Goal: Task Accomplishment & Management: Use online tool/utility

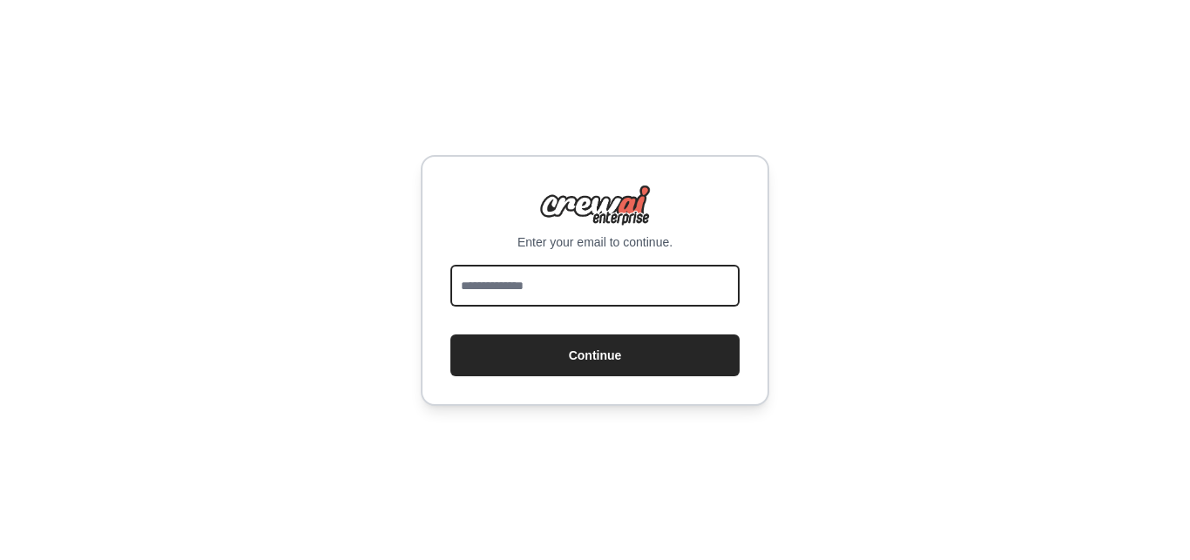
click at [547, 292] on input "email" at bounding box center [594, 286] width 289 height 42
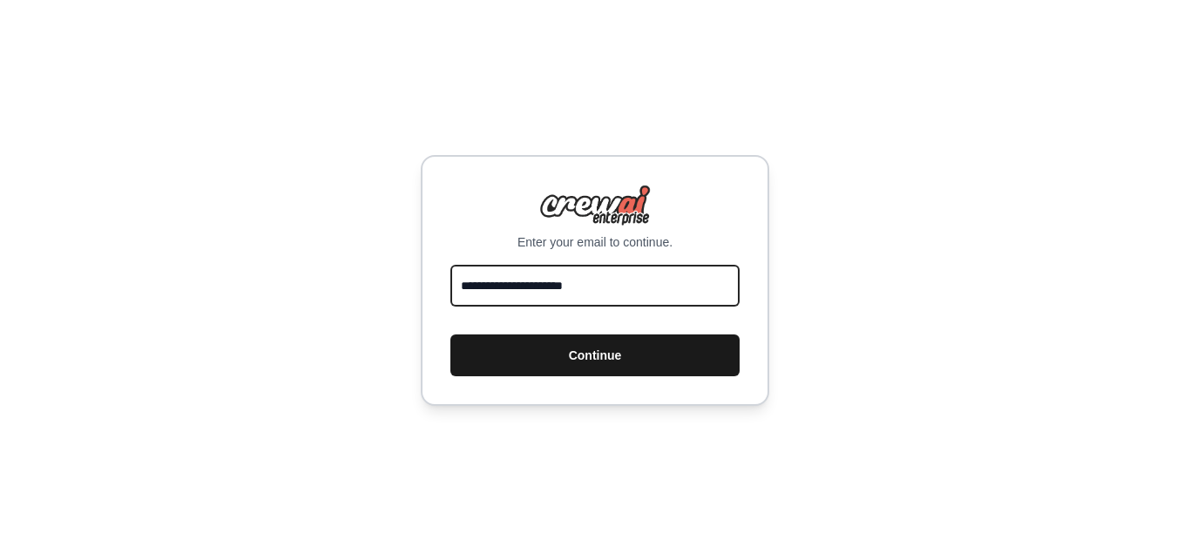
type input "**********"
click at [572, 350] on button "Continue" at bounding box center [594, 356] width 289 height 42
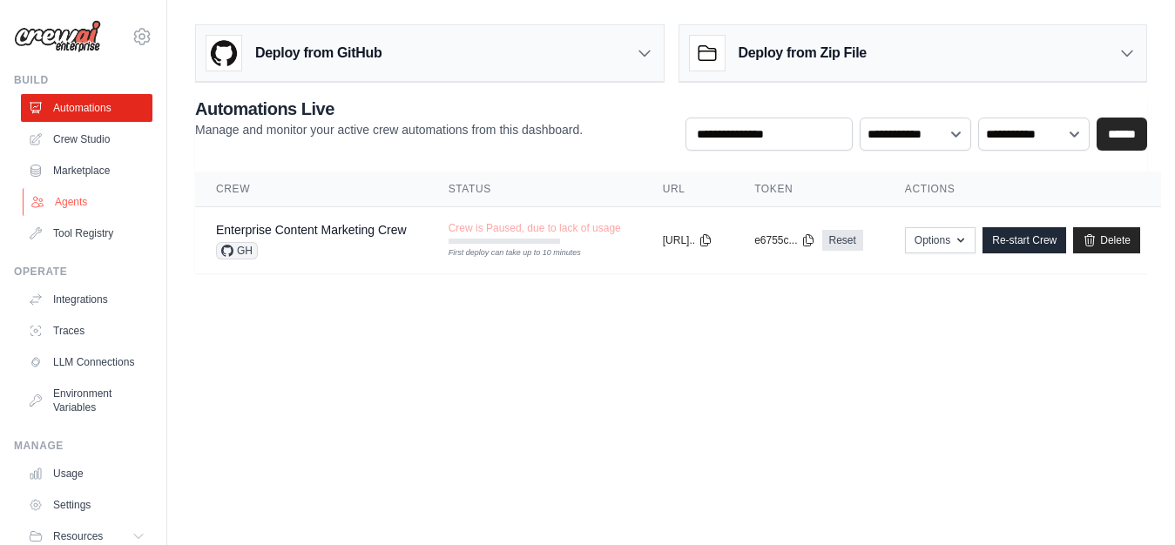
click at [71, 202] on link "Agents" at bounding box center [89, 202] width 132 height 28
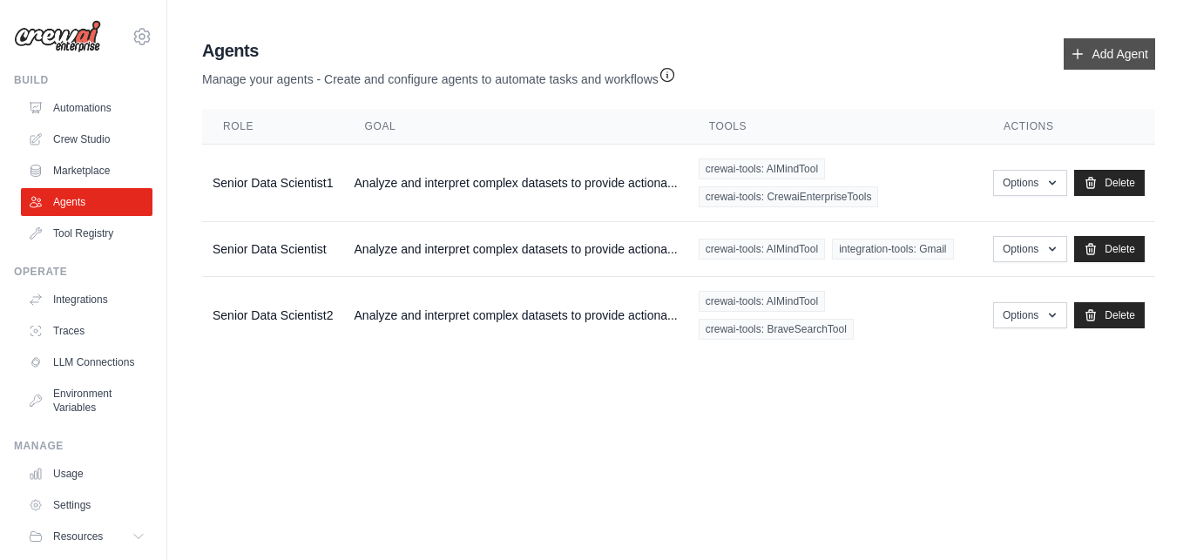
click at [1095, 46] on link "Add Agent" at bounding box center [1109, 53] width 91 height 31
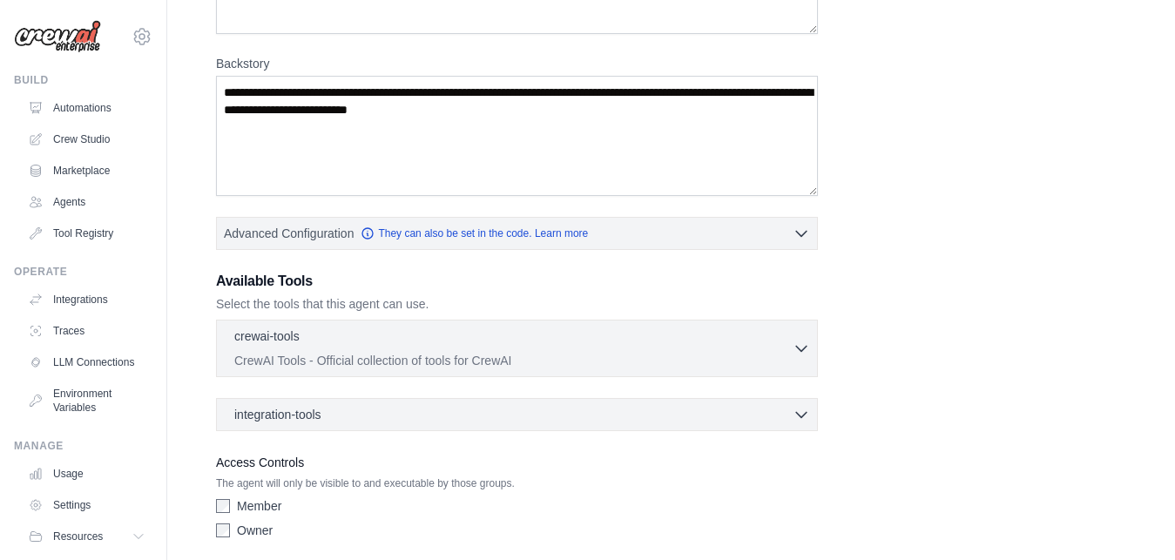
scroll to position [296, 0]
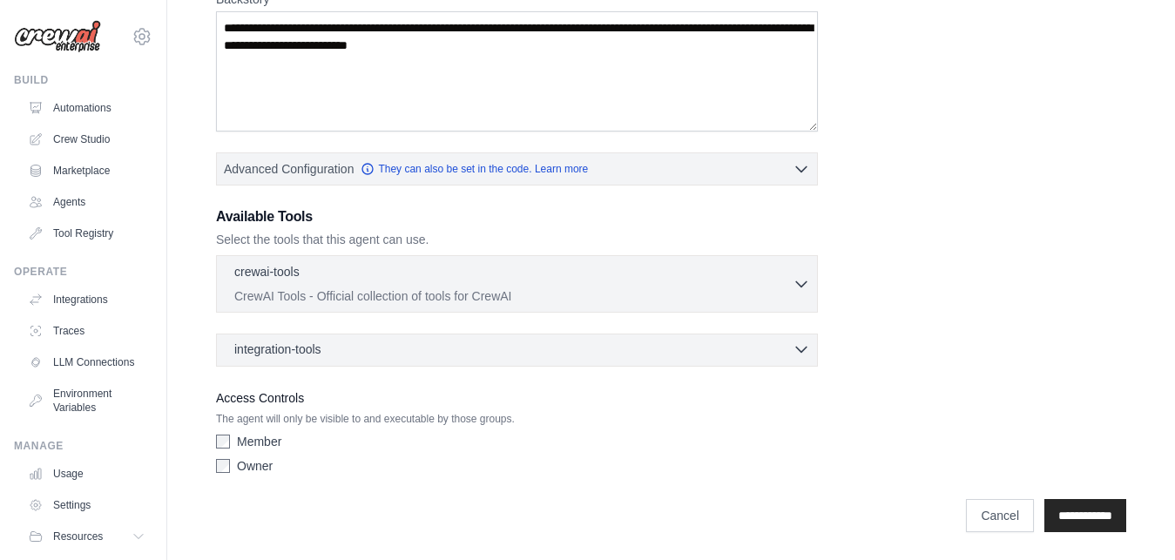
click at [297, 355] on span "integration-tools" at bounding box center [277, 349] width 87 height 17
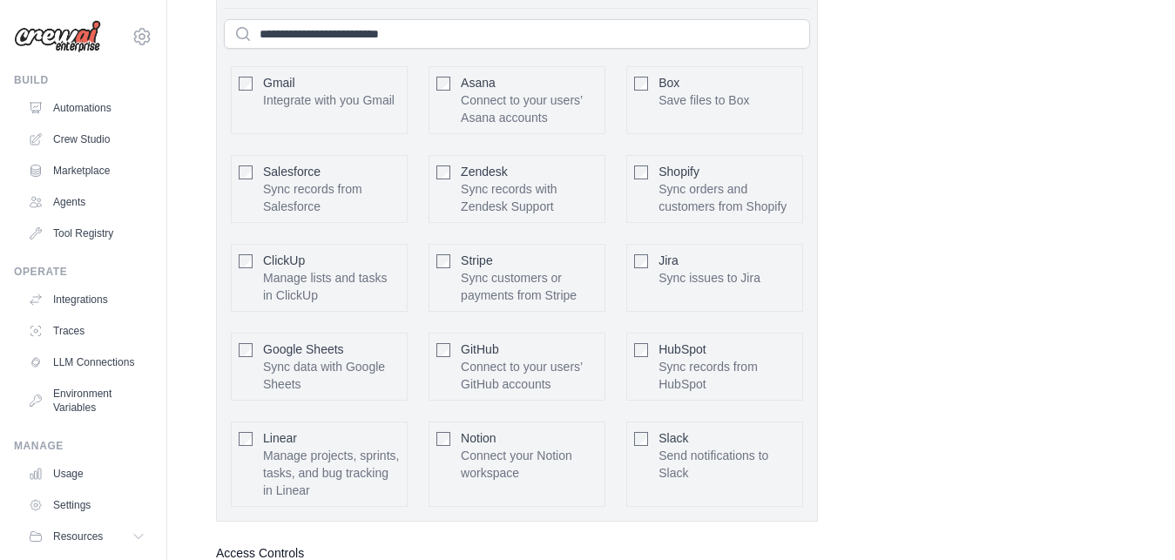
scroll to position [632, 0]
